Goal: Find specific page/section: Find specific page/section

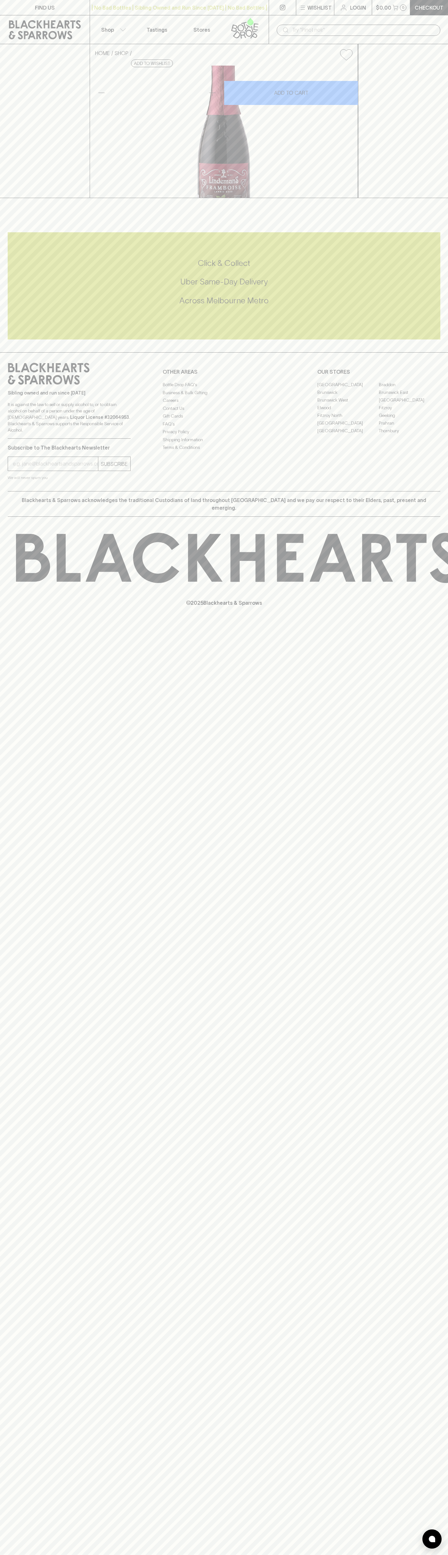
click at [35, 11] on p "FIND US" at bounding box center [45, 8] width 20 height 8
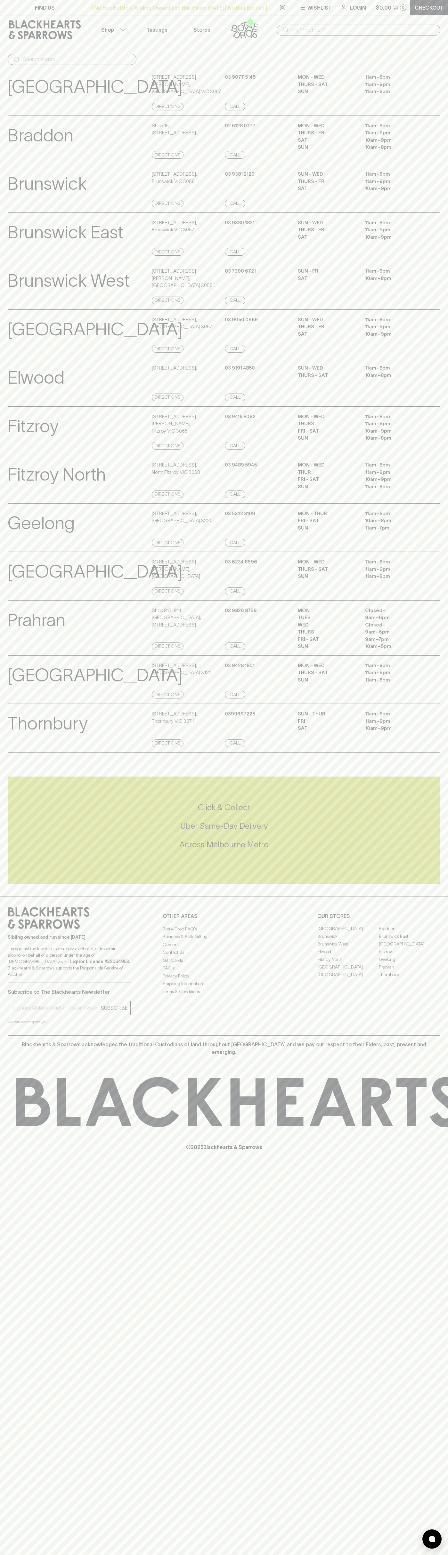
click at [445, 1443] on div "FIND US | No Bad Bottles | Sibling Owned and Run Since 2006 | No Bad Bottles | …" at bounding box center [224, 777] width 448 height 1555
click at [243, 1555] on html "FIND US | No Bad Bottles | Sibling Owned and Run Since 2006 | No Bad Bottles | …" at bounding box center [224, 777] width 448 height 1555
click at [19, 450] on div "Fitzroy View Store Details" at bounding box center [79, 431] width 142 height 37
